Goal: Find specific page/section: Find specific page/section

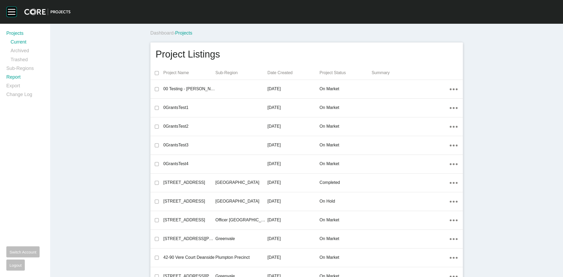
click at [19, 78] on link "Report" at bounding box center [24, 78] width 37 height 9
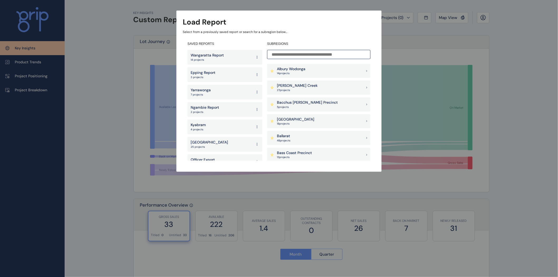
click at [294, 55] on input at bounding box center [318, 54] width 103 height 9
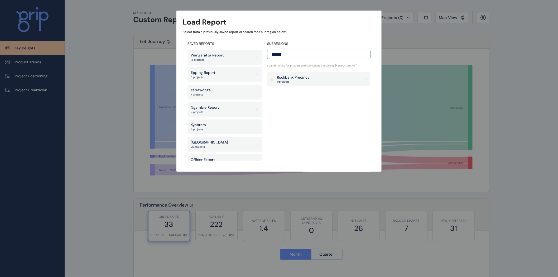
type input "******"
click at [291, 77] on p "Rockbank Precinct" at bounding box center [293, 77] width 32 height 5
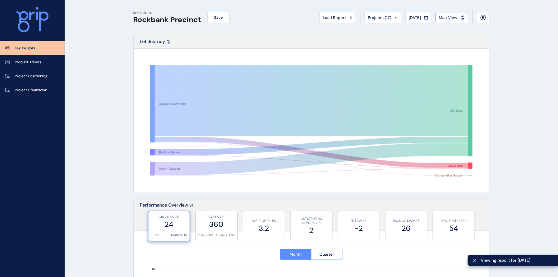
click at [452, 20] on span "Map View" at bounding box center [448, 17] width 18 height 5
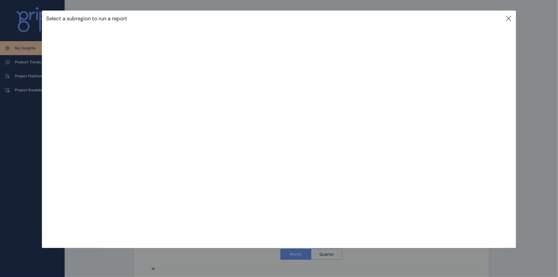
drag, startPoint x: 512, startPoint y: 20, endPoint x: 456, endPoint y: 7, distance: 58.0
click at [512, 20] on icon at bounding box center [509, 18] width 6 height 6
